Goal: Check status: Check status

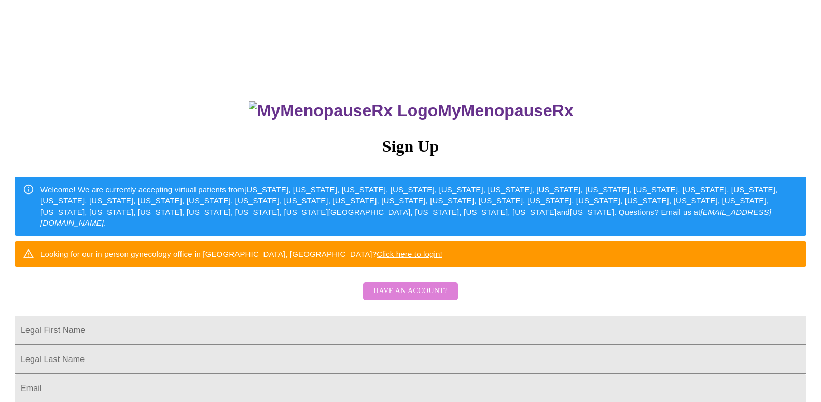
click at [421, 298] on span "Have an account?" at bounding box center [411, 291] width 74 height 13
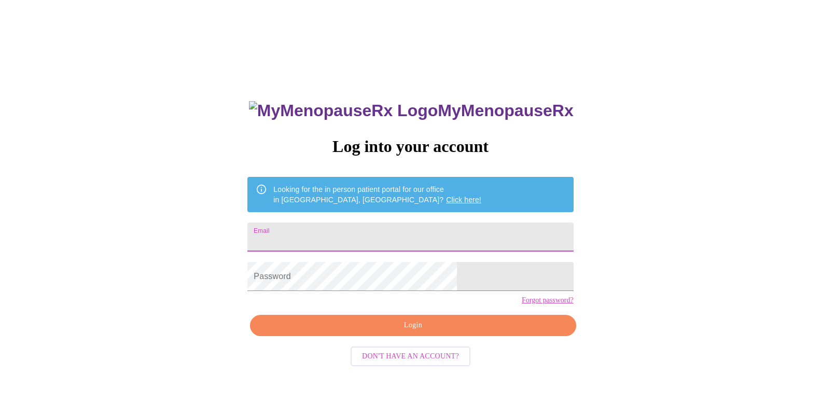
click at [388, 240] on input "Email" at bounding box center [410, 237] width 326 height 29
type input "[EMAIL_ADDRESS][DOMAIN_NAME]"
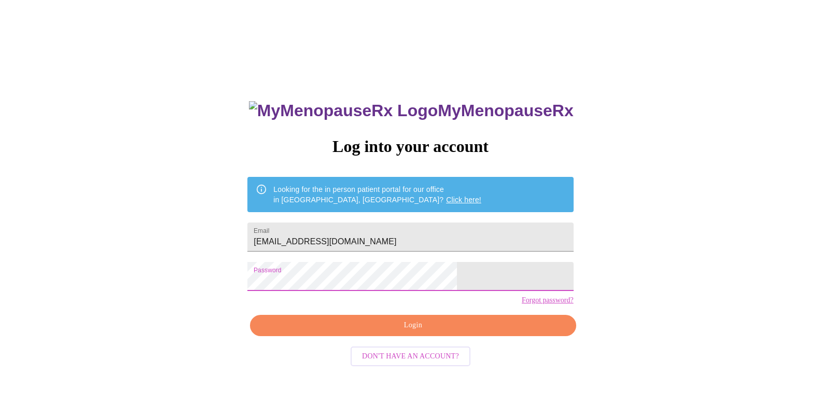
click at [406, 332] on span "Login" at bounding box center [413, 325] width 302 height 13
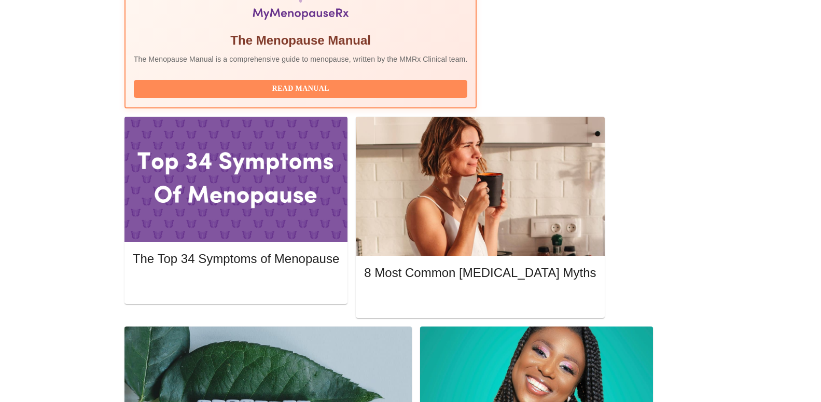
scroll to position [395, 0]
